Goal: Find contact information: Find contact information

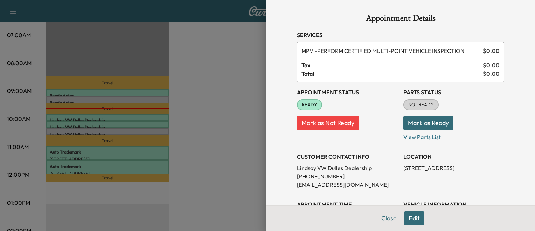
scroll to position [65, 0]
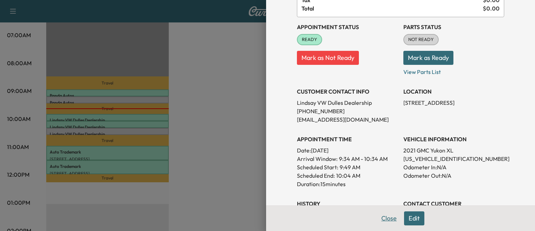
click at [381, 217] on button "Close" at bounding box center [389, 218] width 25 height 14
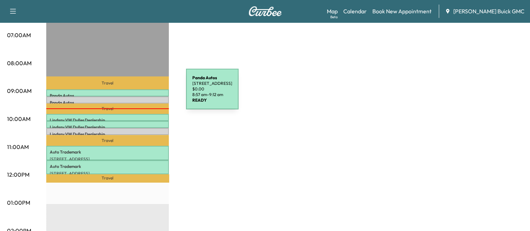
click at [133, 93] on p "Panda Autos" at bounding box center [108, 96] width 116 height 6
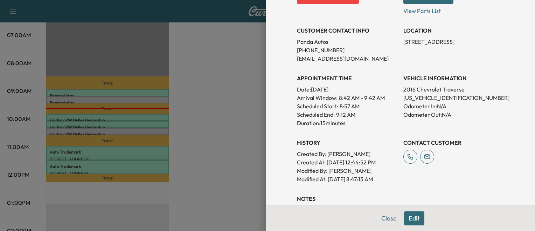
scroll to position [126, 0]
click at [225, 124] on div at bounding box center [267, 115] width 535 height 231
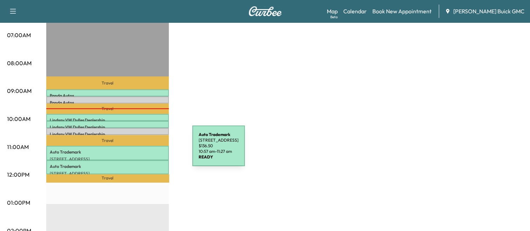
click at [140, 150] on p "Auto Trademark" at bounding box center [108, 152] width 116 height 6
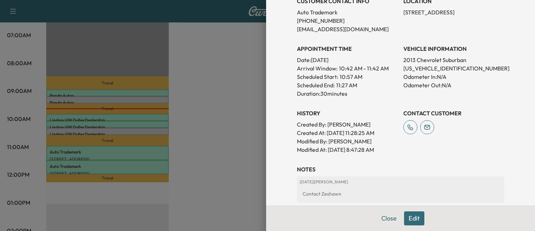
scroll to position [155, 0]
click at [201, 82] on div at bounding box center [267, 115] width 535 height 231
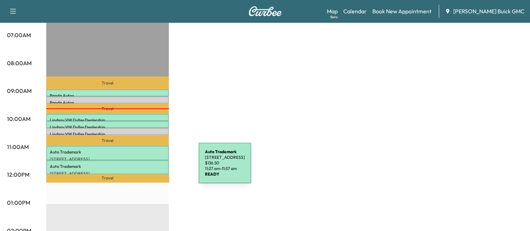
click at [146, 167] on div "Auto Trademark [STREET_ADDRESS] $ 136.50 11:27 am - 11:57 am" at bounding box center [107, 167] width 123 height 14
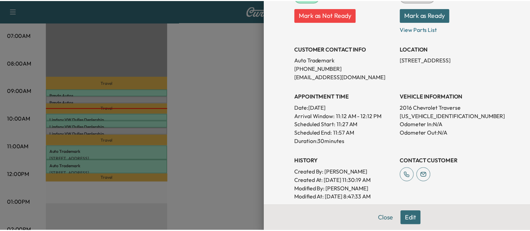
scroll to position [108, 0]
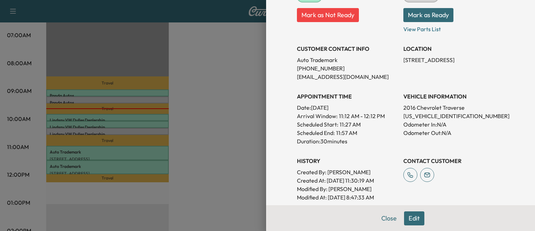
click at [206, 142] on div at bounding box center [267, 115] width 535 height 231
